Goal: Information Seeking & Learning: Learn about a topic

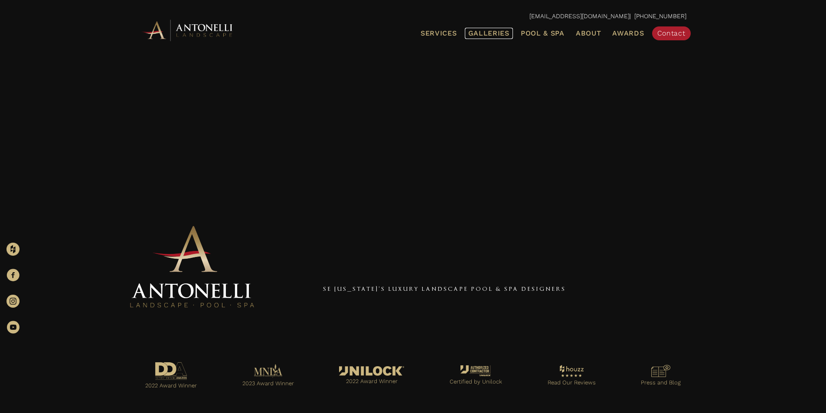
click at [489, 35] on span "Galleries" at bounding box center [488, 33] width 41 height 8
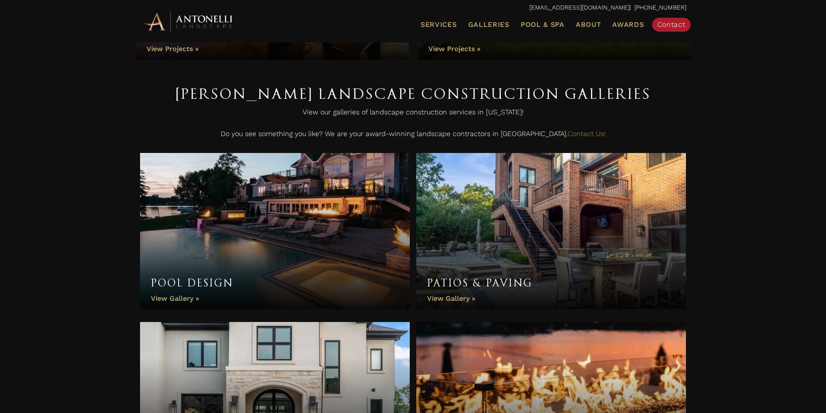
scroll to position [172, 0]
click at [291, 227] on link "Pool Design" at bounding box center [275, 232] width 270 height 156
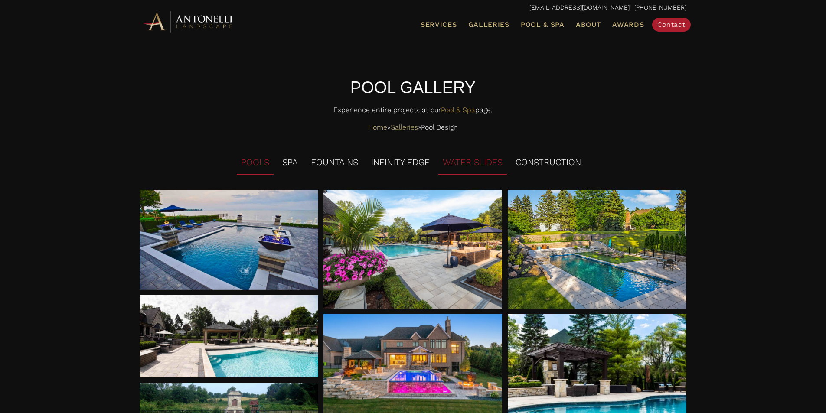
click at [481, 168] on li "WATER SLIDES" at bounding box center [472, 163] width 69 height 24
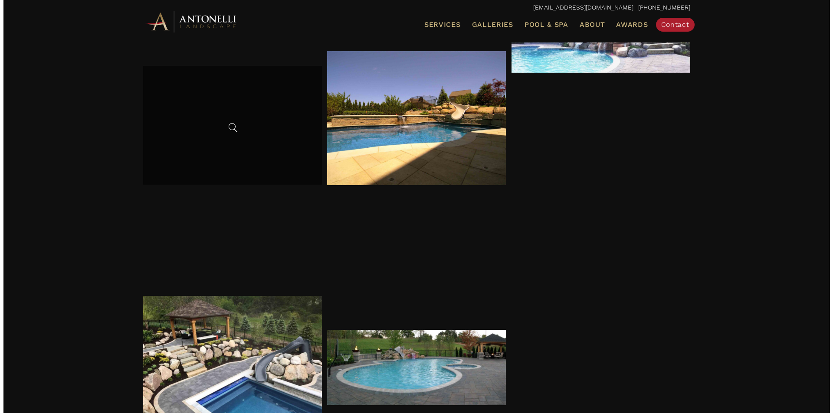
scroll to position [520, 0]
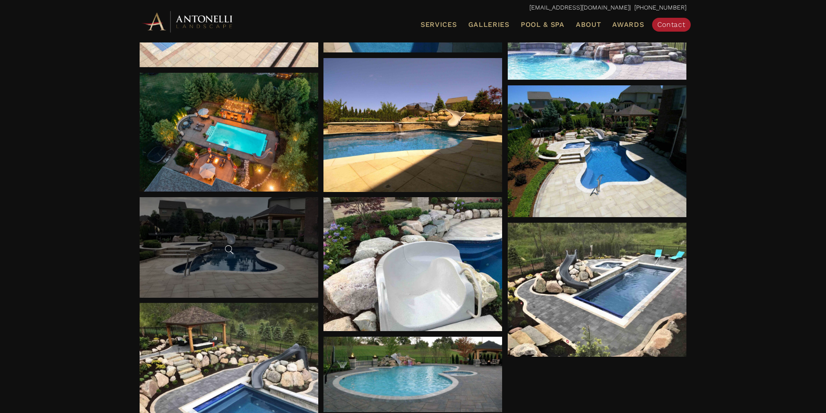
click at [220, 241] on div at bounding box center [229, 247] width 179 height 101
